Goal: Information Seeking & Learning: Learn about a topic

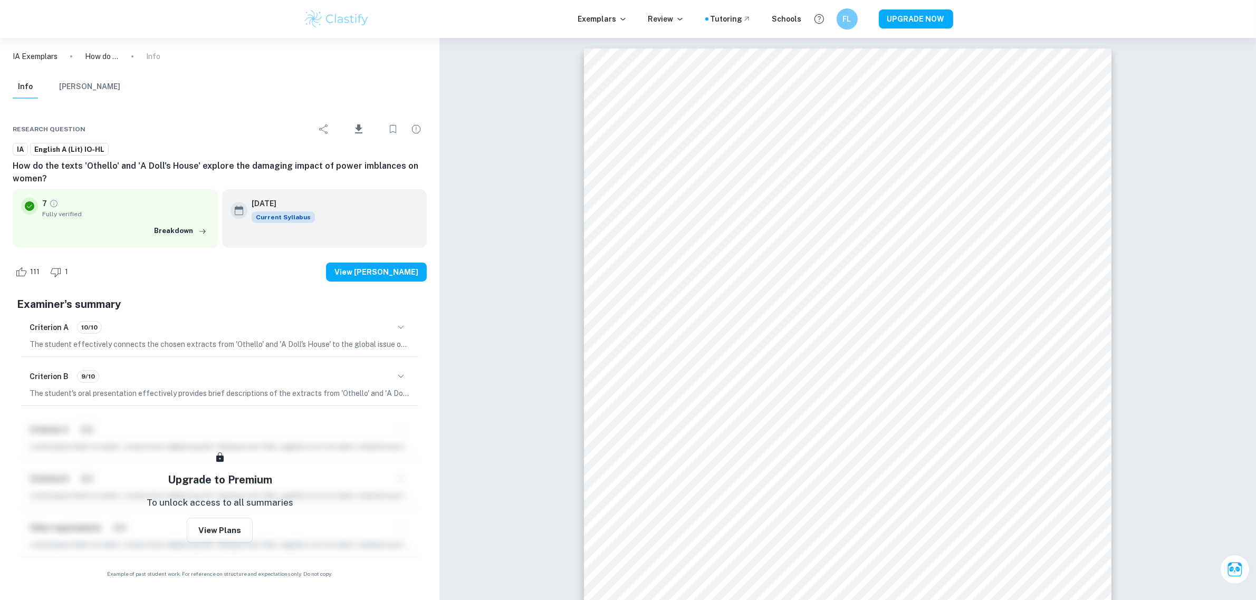
click at [402, 324] on icon "button" at bounding box center [401, 327] width 13 height 13
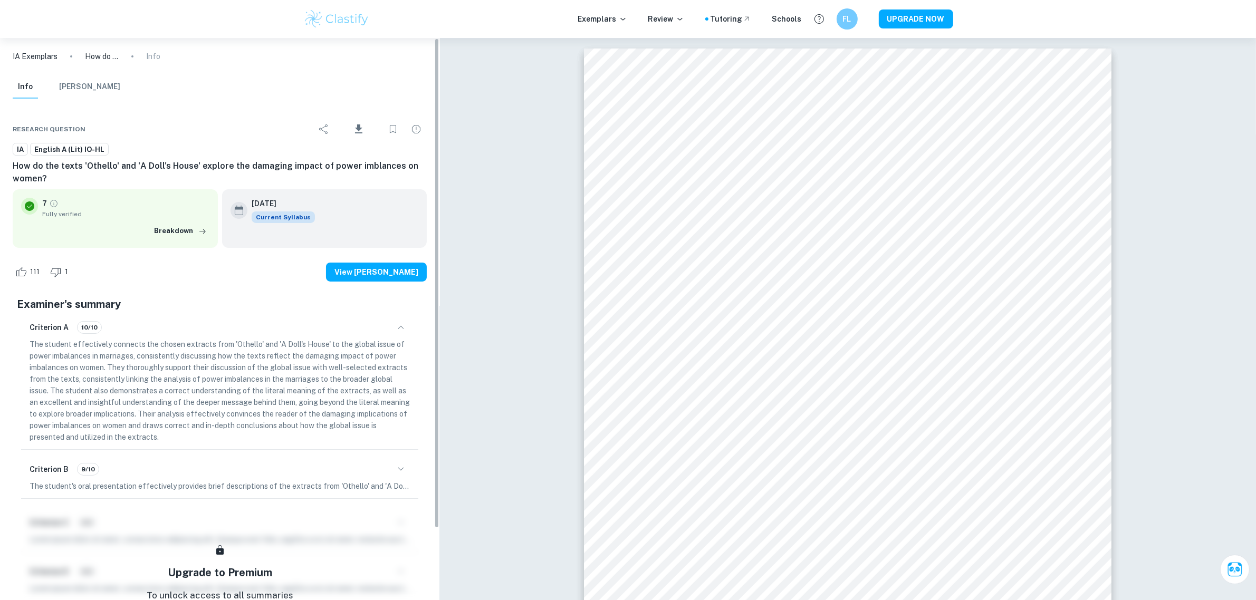
click at [402, 324] on icon "button" at bounding box center [401, 327] width 13 height 13
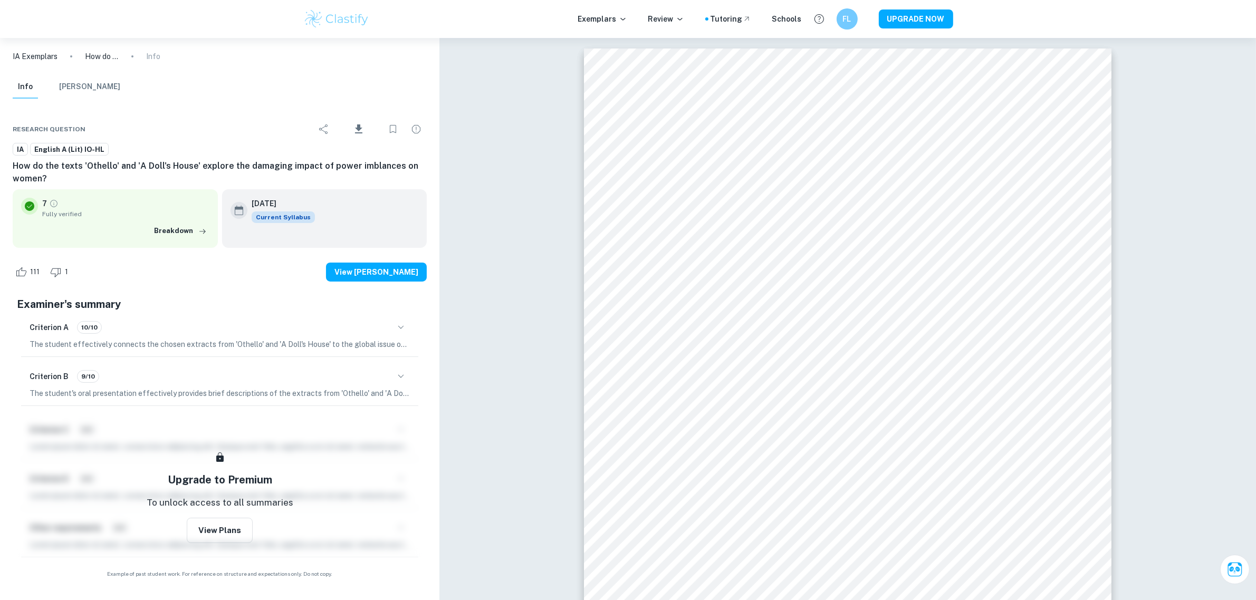
click at [402, 324] on icon "button" at bounding box center [401, 327] width 13 height 13
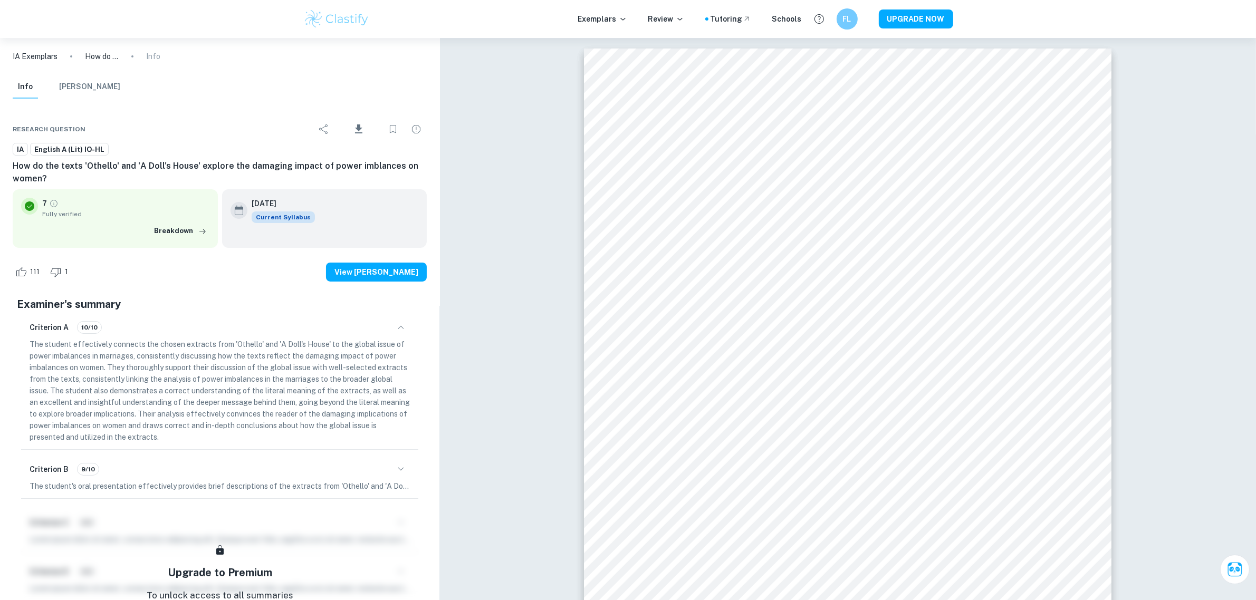
click at [402, 324] on icon "button" at bounding box center [401, 327] width 13 height 13
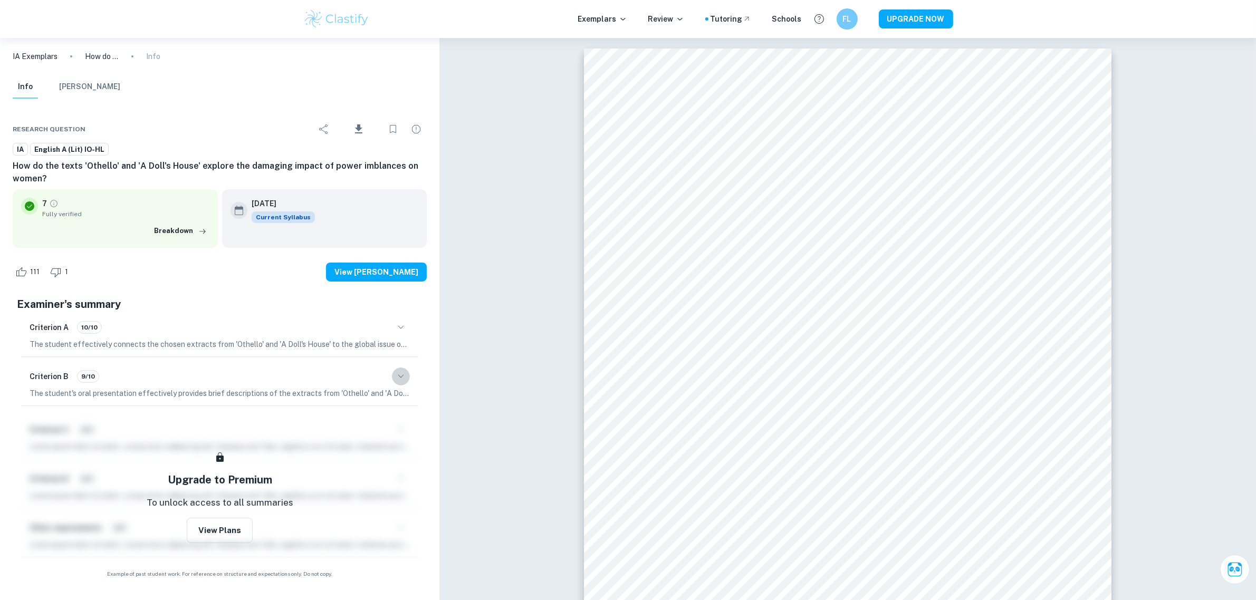
click at [404, 376] on icon "button" at bounding box center [401, 376] width 13 height 13
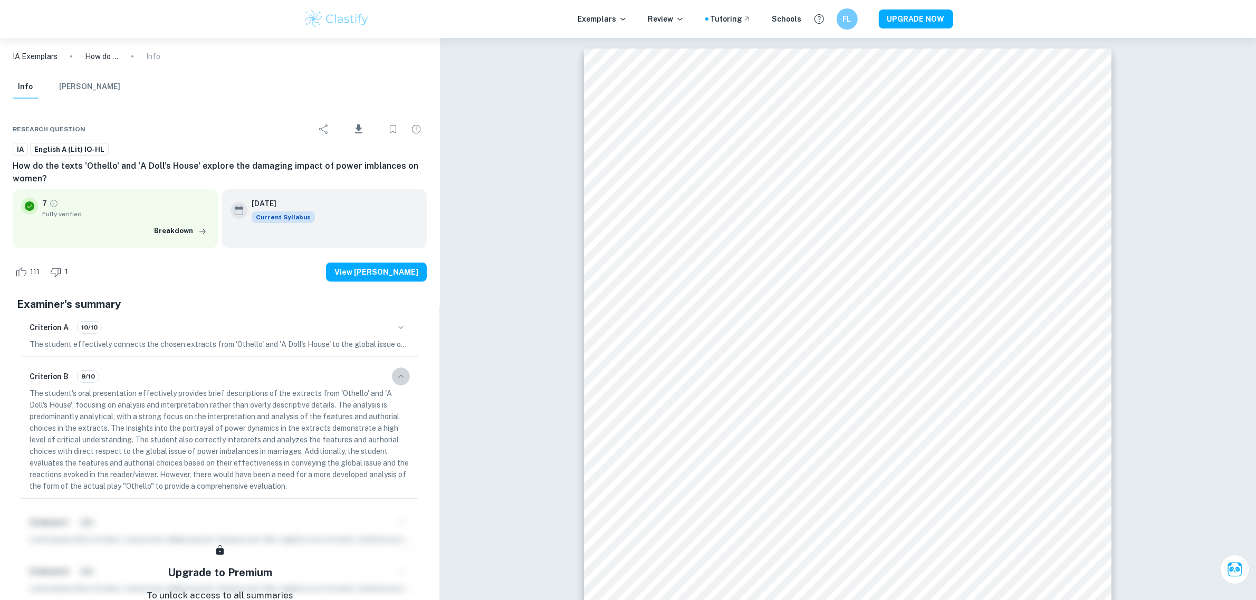
click at [404, 376] on icon "button" at bounding box center [401, 376] width 13 height 13
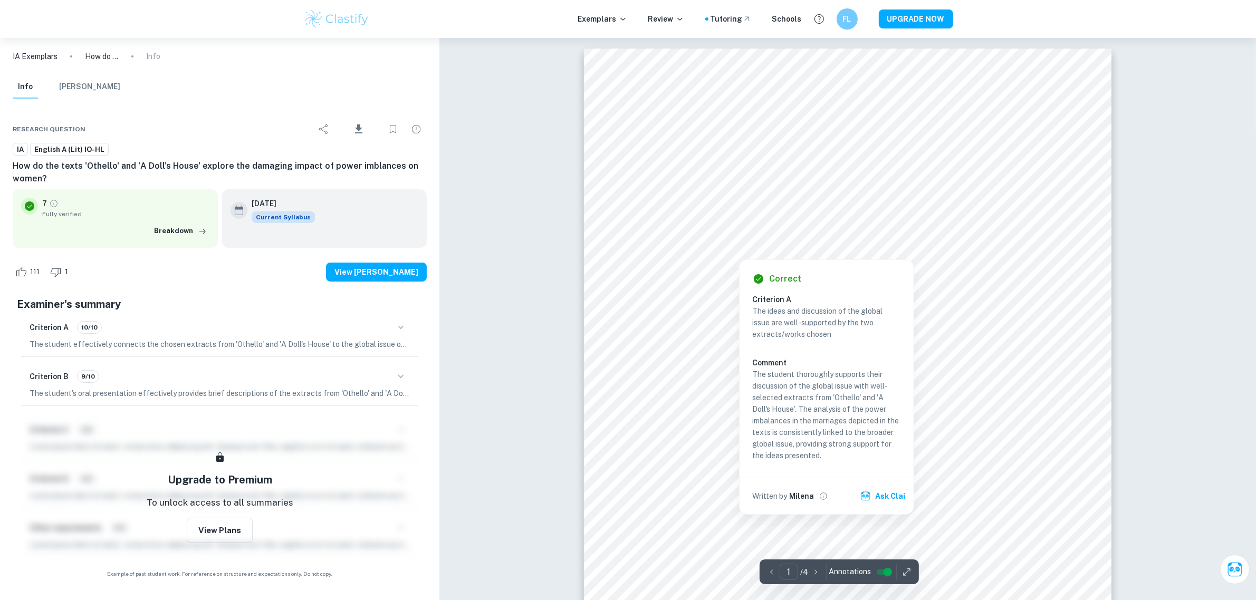
click at [828, 252] on div at bounding box center [739, 250] width 182 height 14
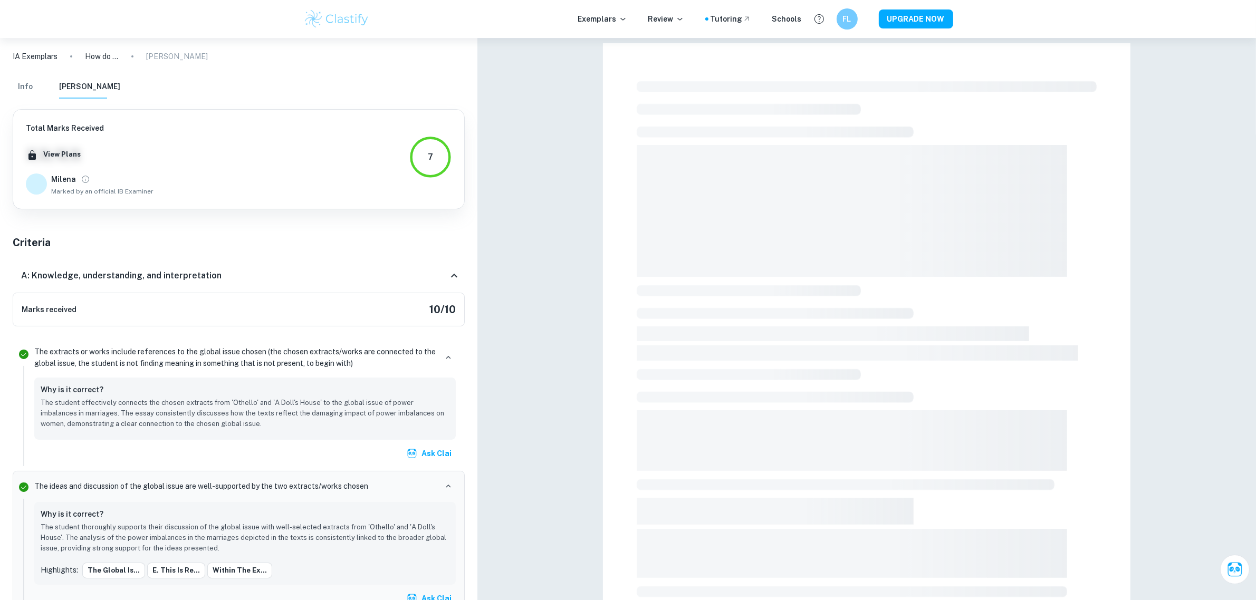
scroll to position [171, 0]
